Goal: Information Seeking & Learning: Learn about a topic

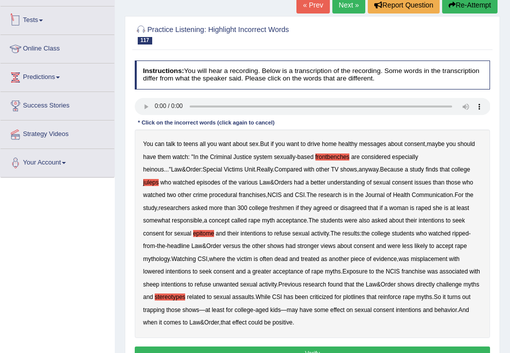
click at [99, 20] on link "Tests" at bounding box center [57, 18] width 114 height 25
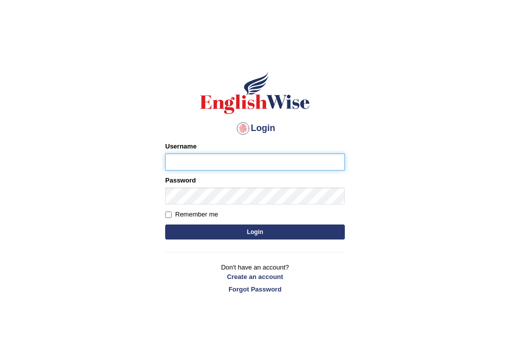
type input "ghena"
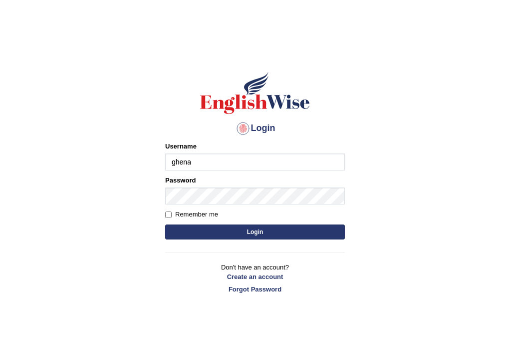
click at [269, 228] on button "Login" at bounding box center [255, 231] width 180 height 15
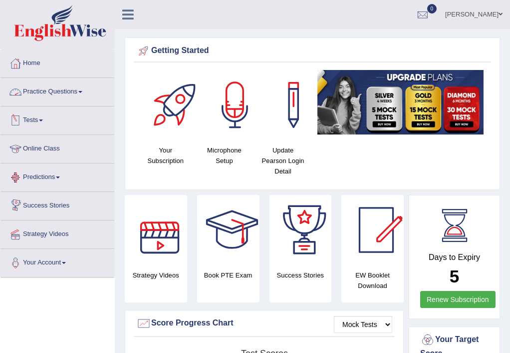
click at [63, 94] on link "Practice Questions" at bounding box center [57, 90] width 114 height 25
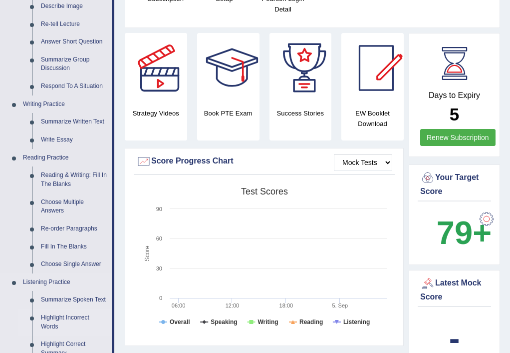
scroll to position [200, 0]
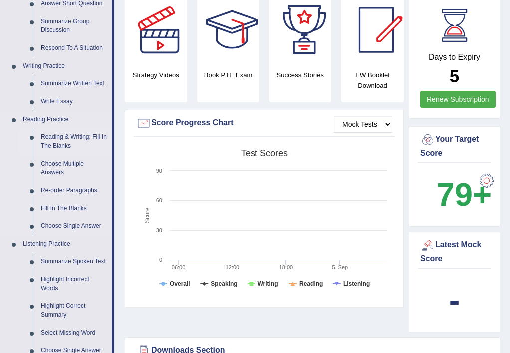
click at [71, 145] on link "Reading & Writing: Fill In The Blanks" at bounding box center [73, 141] width 75 height 26
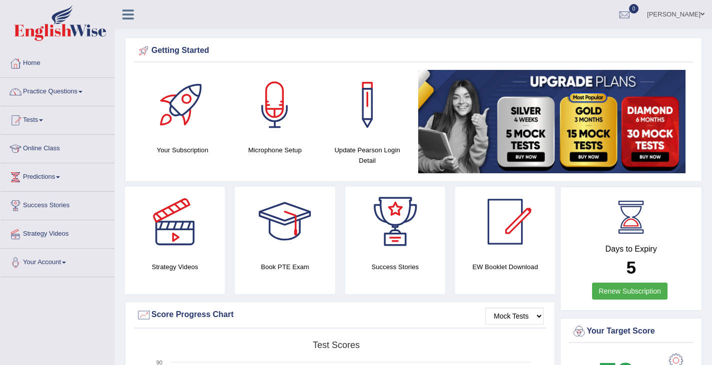
click at [82, 91] on span at bounding box center [80, 92] width 4 height 2
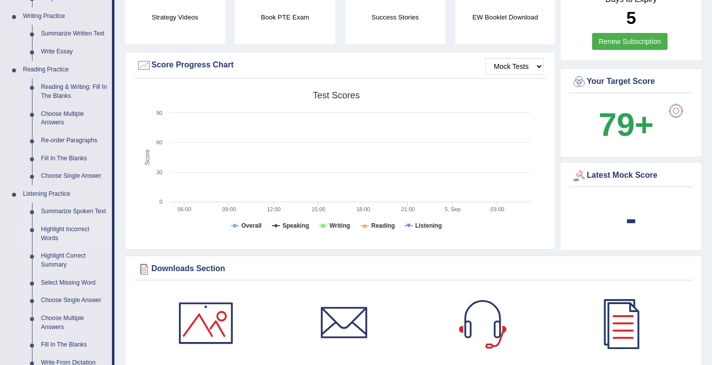
scroll to position [350, 0]
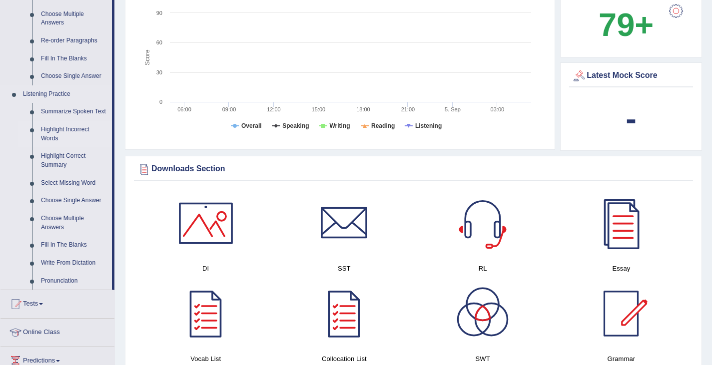
click at [66, 130] on link "Highlight Incorrect Words" at bounding box center [73, 134] width 75 height 26
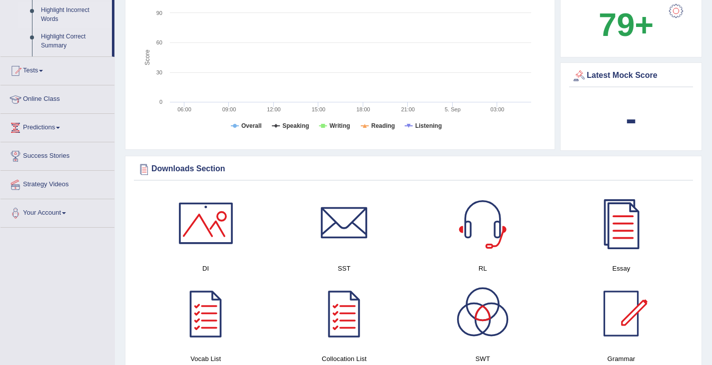
scroll to position [317, 0]
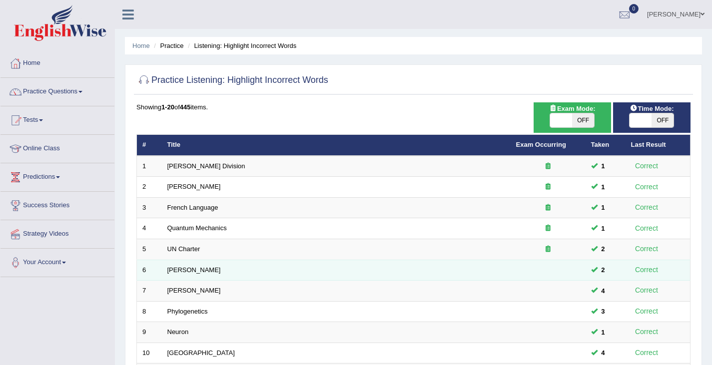
click at [377, 269] on td "Harold" at bounding box center [336, 270] width 349 height 21
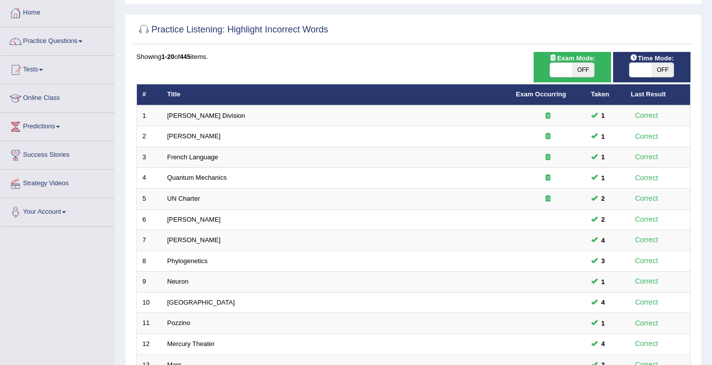
scroll to position [296, 0]
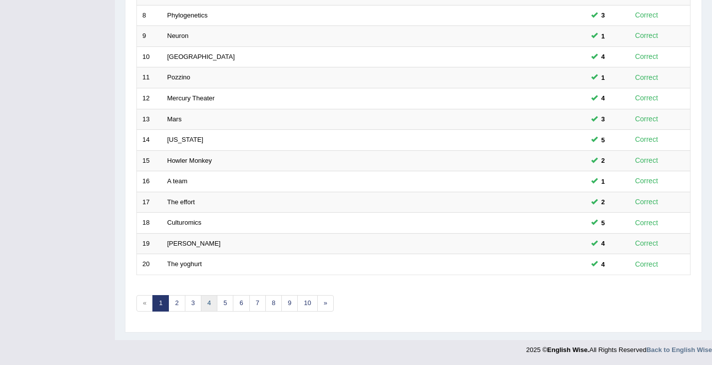
click at [210, 306] on link "4" at bounding box center [209, 303] width 16 height 16
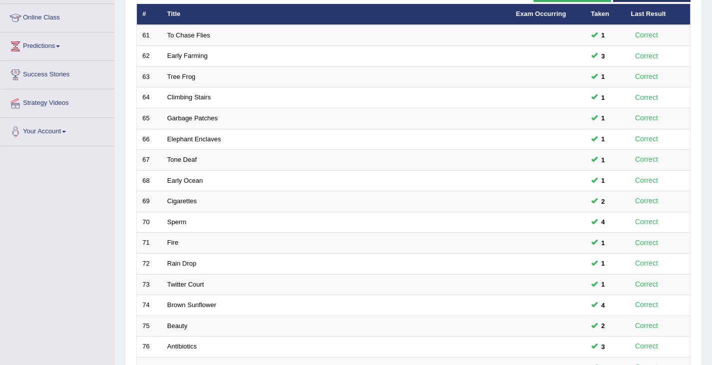
scroll to position [296, 0]
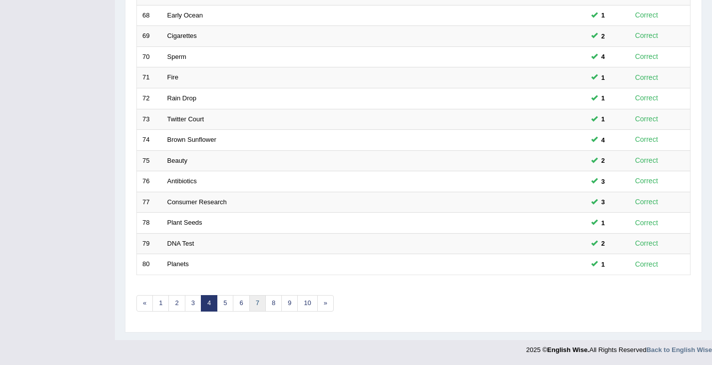
click at [259, 307] on link "7" at bounding box center [257, 303] width 16 height 16
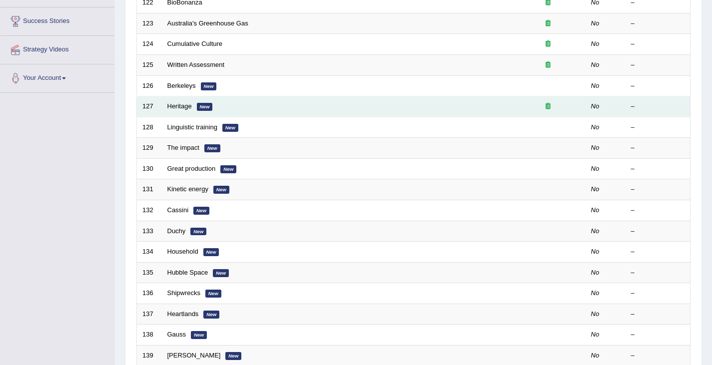
scroll to position [46, 0]
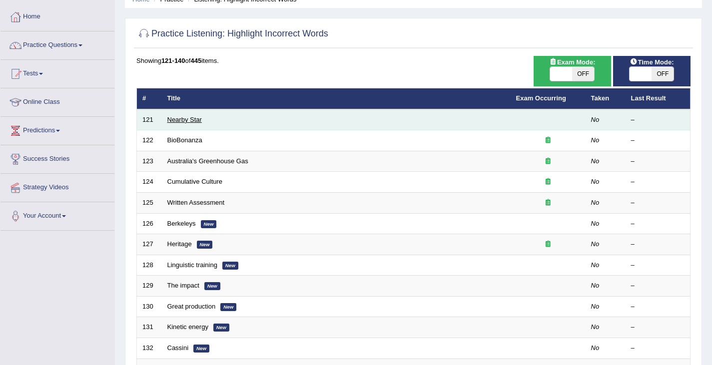
click at [179, 120] on link "Nearby Star" at bounding box center [184, 119] width 34 height 7
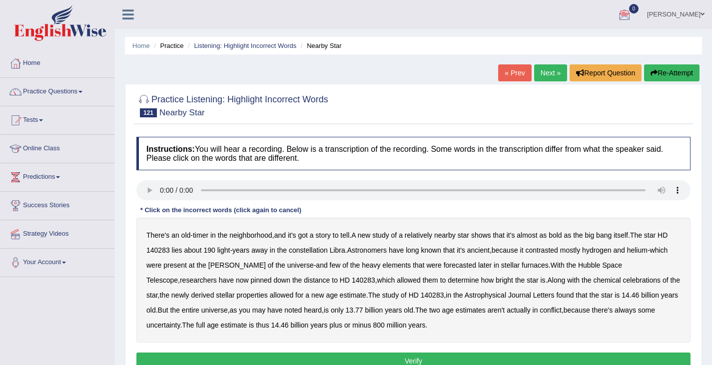
drag, startPoint x: 427, startPoint y: 6, endPoint x: 345, endPoint y: -38, distance: 94.1
click at [345, 0] on html "Toggle navigation Home Practice Questions Speaking Practice Read Aloud Repeat S…" at bounding box center [356, 182] width 712 height 365
drag, startPoint x: 345, startPoint y: 27, endPoint x: 327, endPoint y: 26, distance: 18.0
click at [326, 27] on ul "[PERSON_NAME] Toggle navigation Username: Ghena Access Type: Online Subscriptio…" at bounding box center [503, 14] width 418 height 28
